Goal: Task Accomplishment & Management: Manage account settings

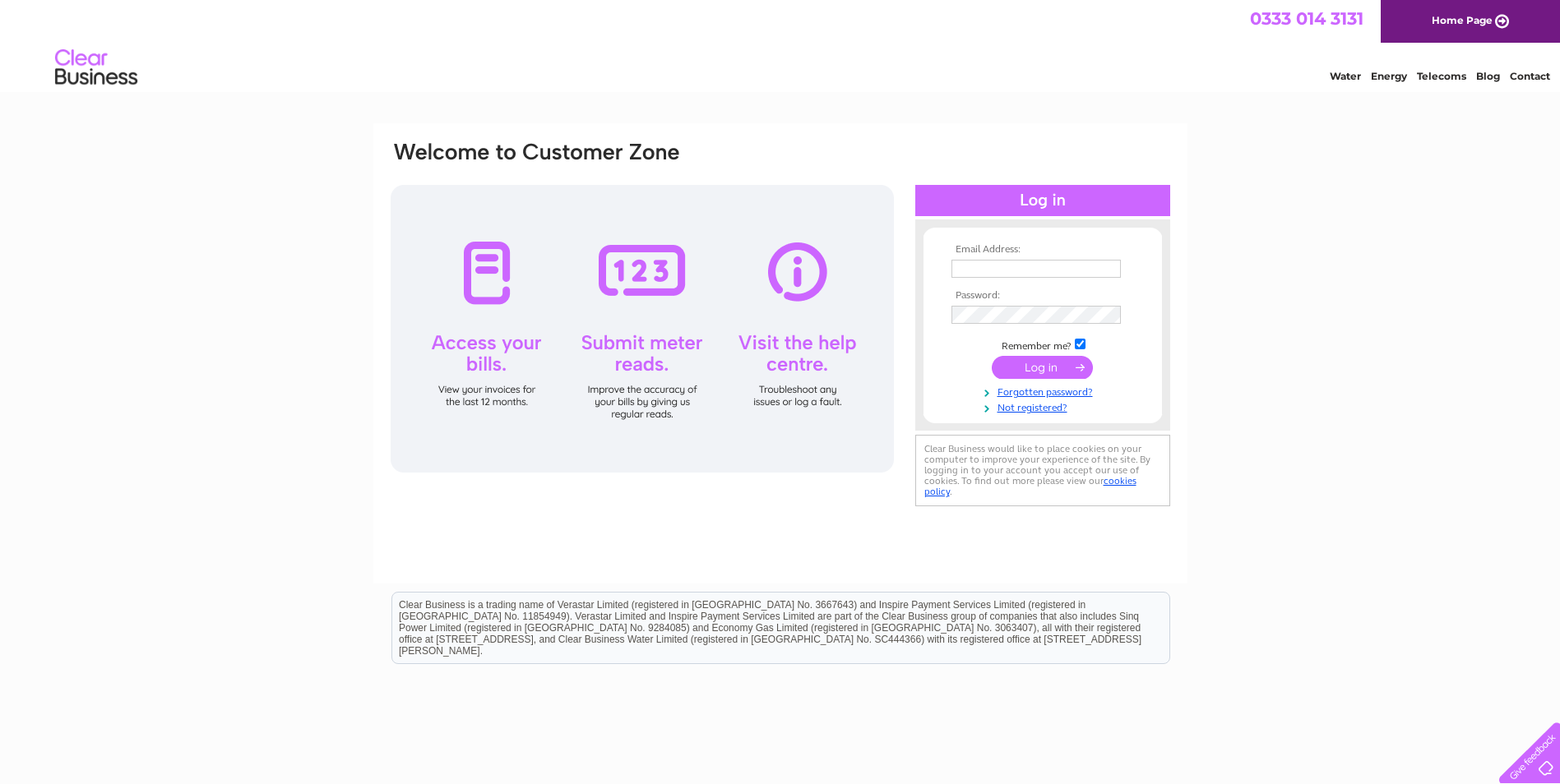
type input "villagelane@hotmail.co.uk"
click at [1035, 369] on input "submit" at bounding box center [1042, 367] width 101 height 23
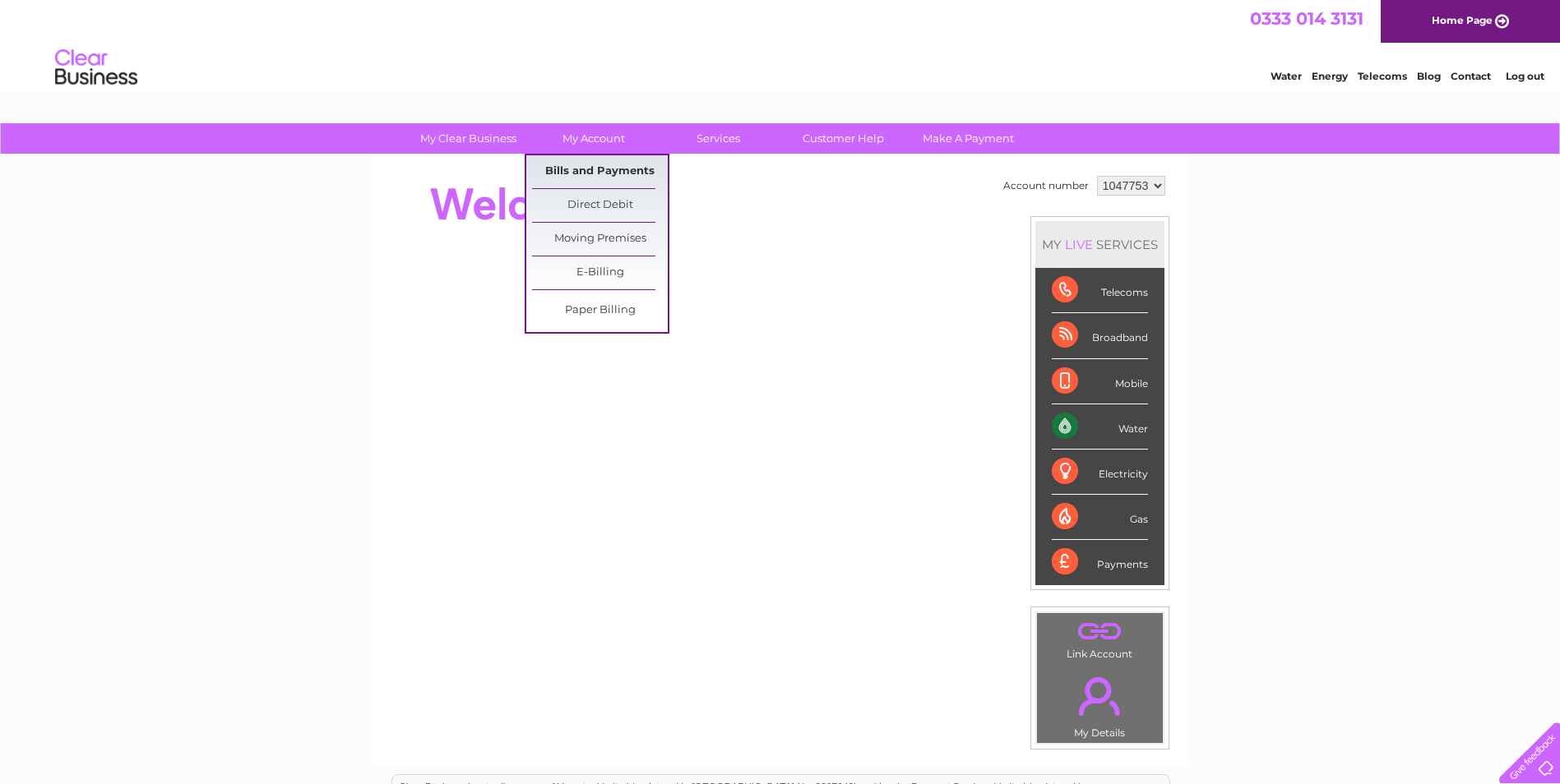
click at [601, 171] on link "Bills and Payments" at bounding box center [600, 172] width 136 height 33
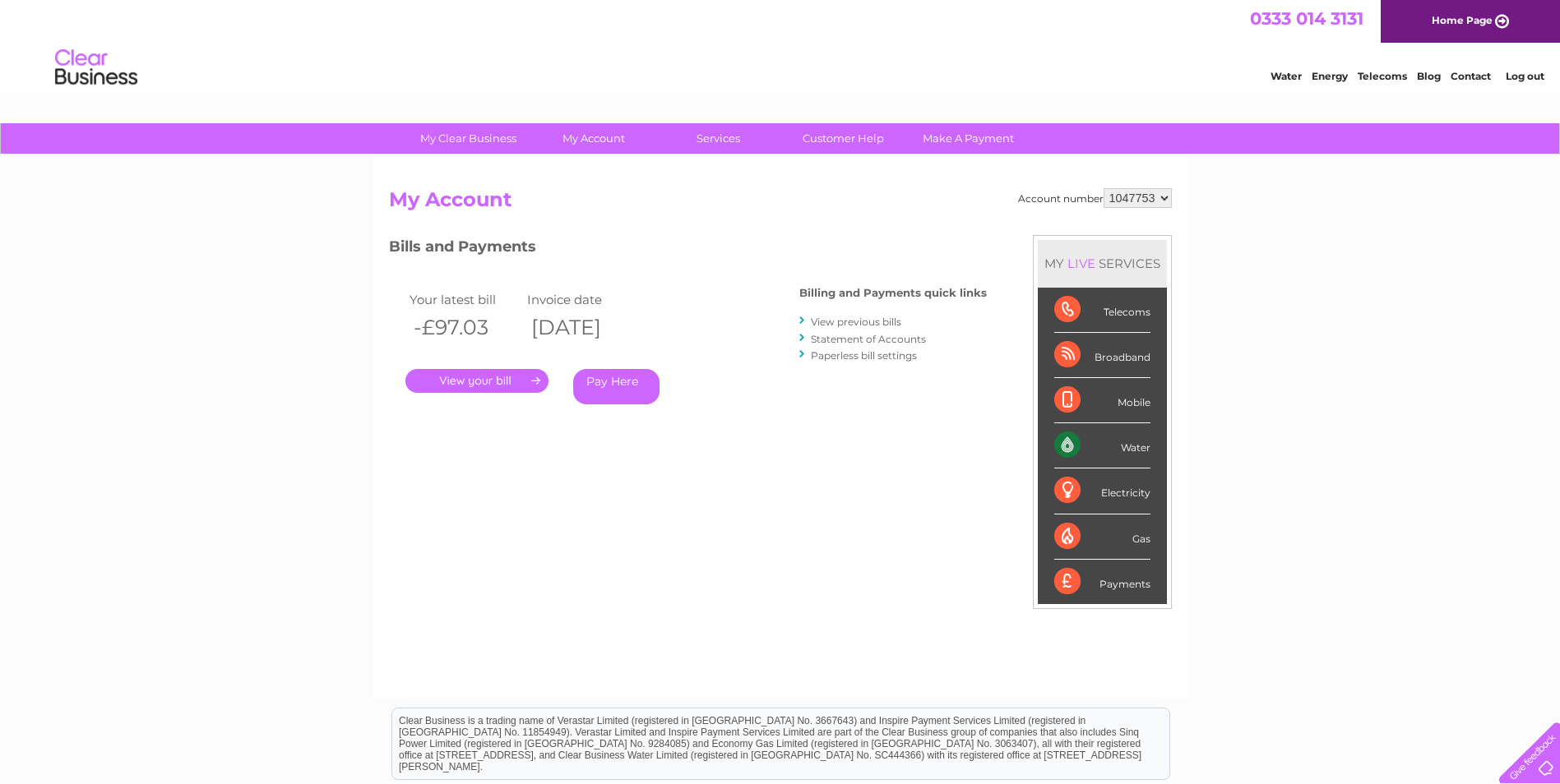
click at [508, 381] on link "." at bounding box center [477, 382] width 143 height 24
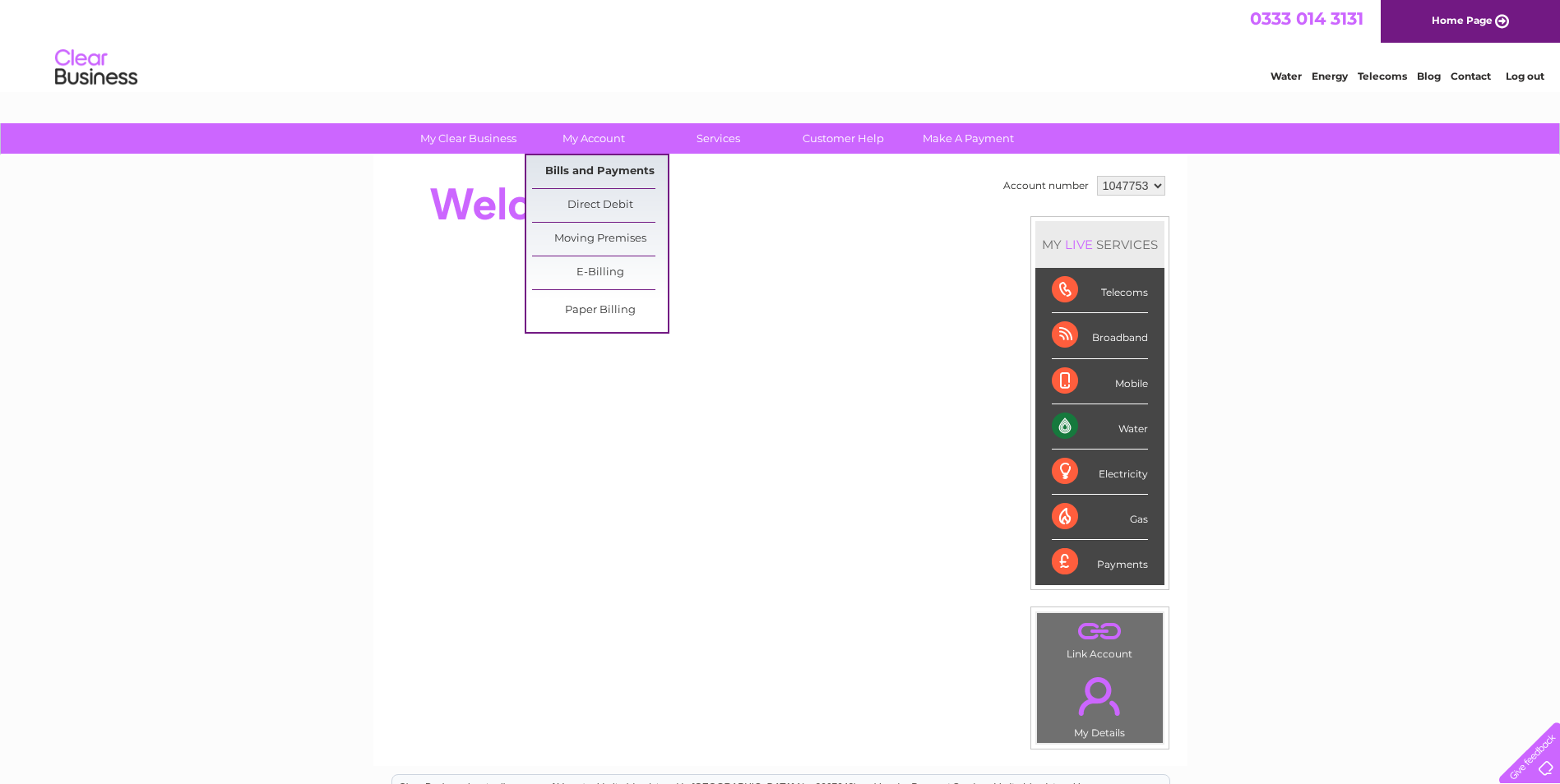
click at [576, 164] on link "Bills and Payments" at bounding box center [600, 172] width 136 height 33
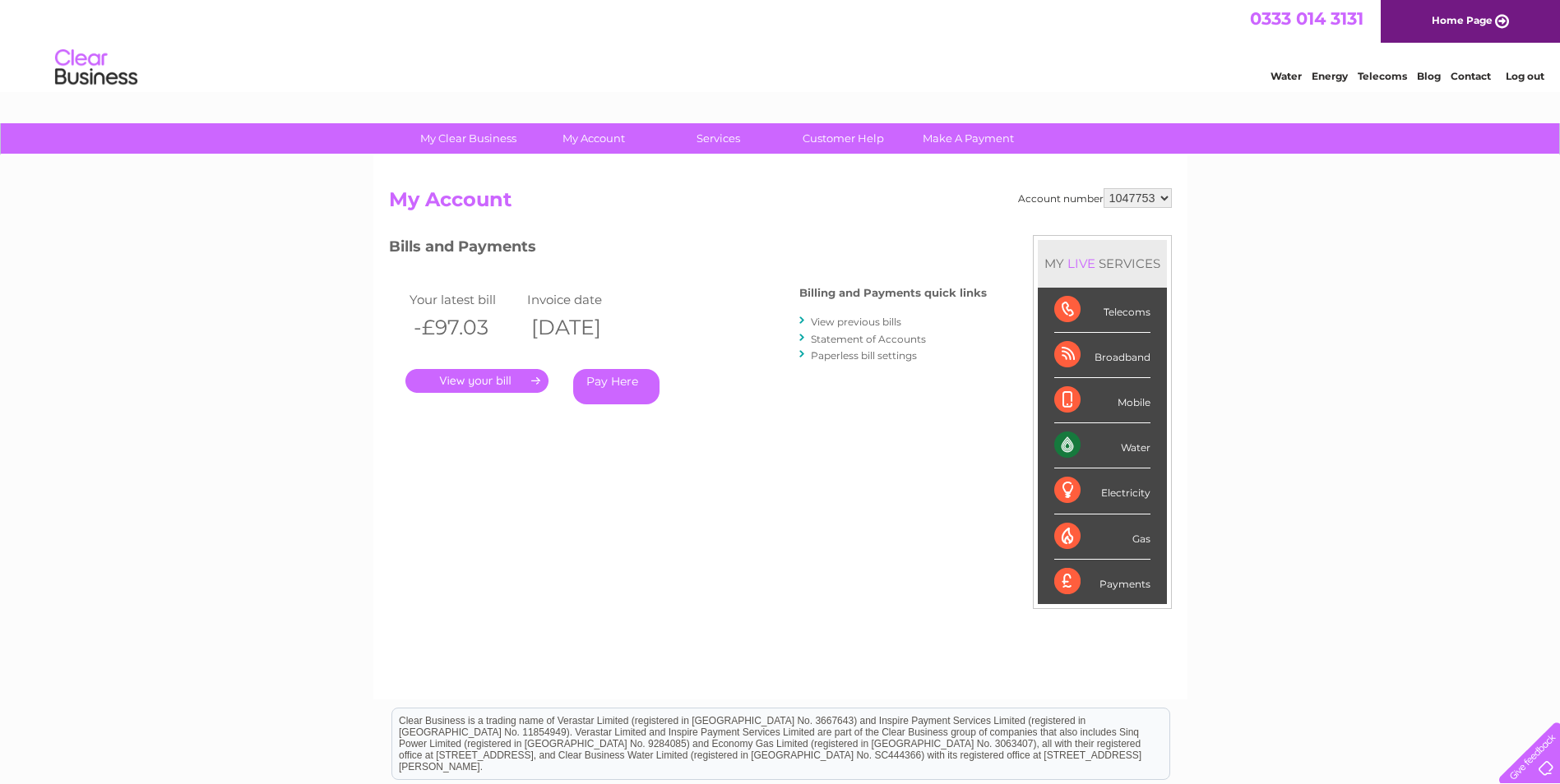
click at [517, 375] on link "." at bounding box center [477, 382] width 143 height 24
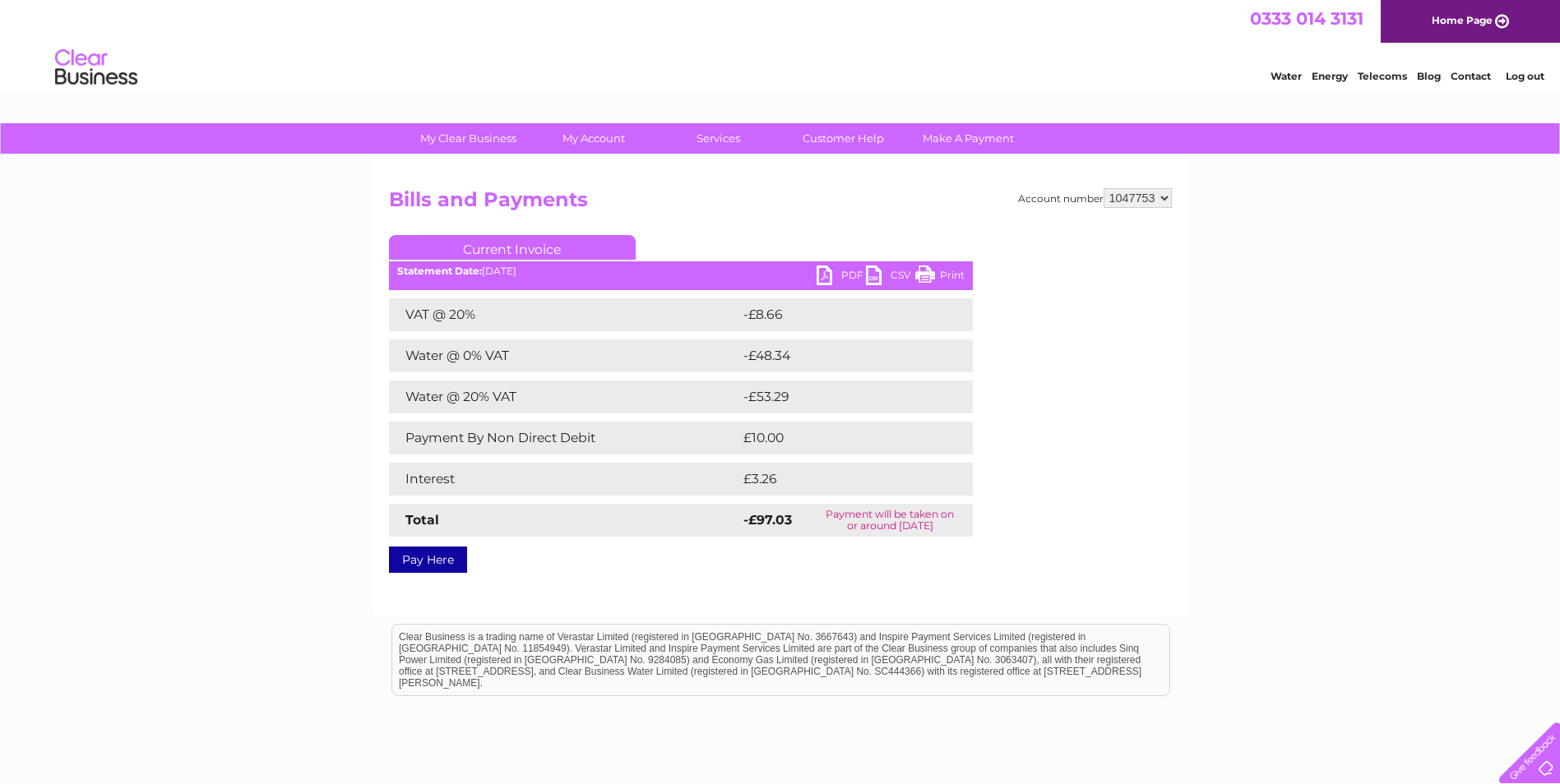
click at [823, 277] on link "PDF" at bounding box center [840, 278] width 49 height 24
